Goal: Find contact information: Find contact information

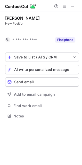
scroll to position [104, 82]
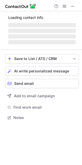
scroll to position [108, 82]
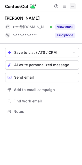
click at [72, 6] on span at bounding box center [73, 6] width 4 height 4
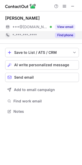
click at [69, 35] on button "Find phone" at bounding box center [65, 35] width 20 height 5
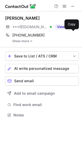
scroll to position [111, 82]
click at [25, 41] on link "Show more" at bounding box center [45, 41] width 67 height 4
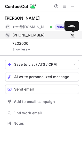
click at [71, 35] on span at bounding box center [73, 35] width 4 height 4
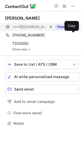
click at [60, 27] on button "View email" at bounding box center [65, 26] width 20 height 5
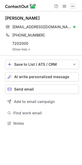
click at [72, 6] on span at bounding box center [73, 6] width 4 height 4
